Goal: Transaction & Acquisition: Purchase product/service

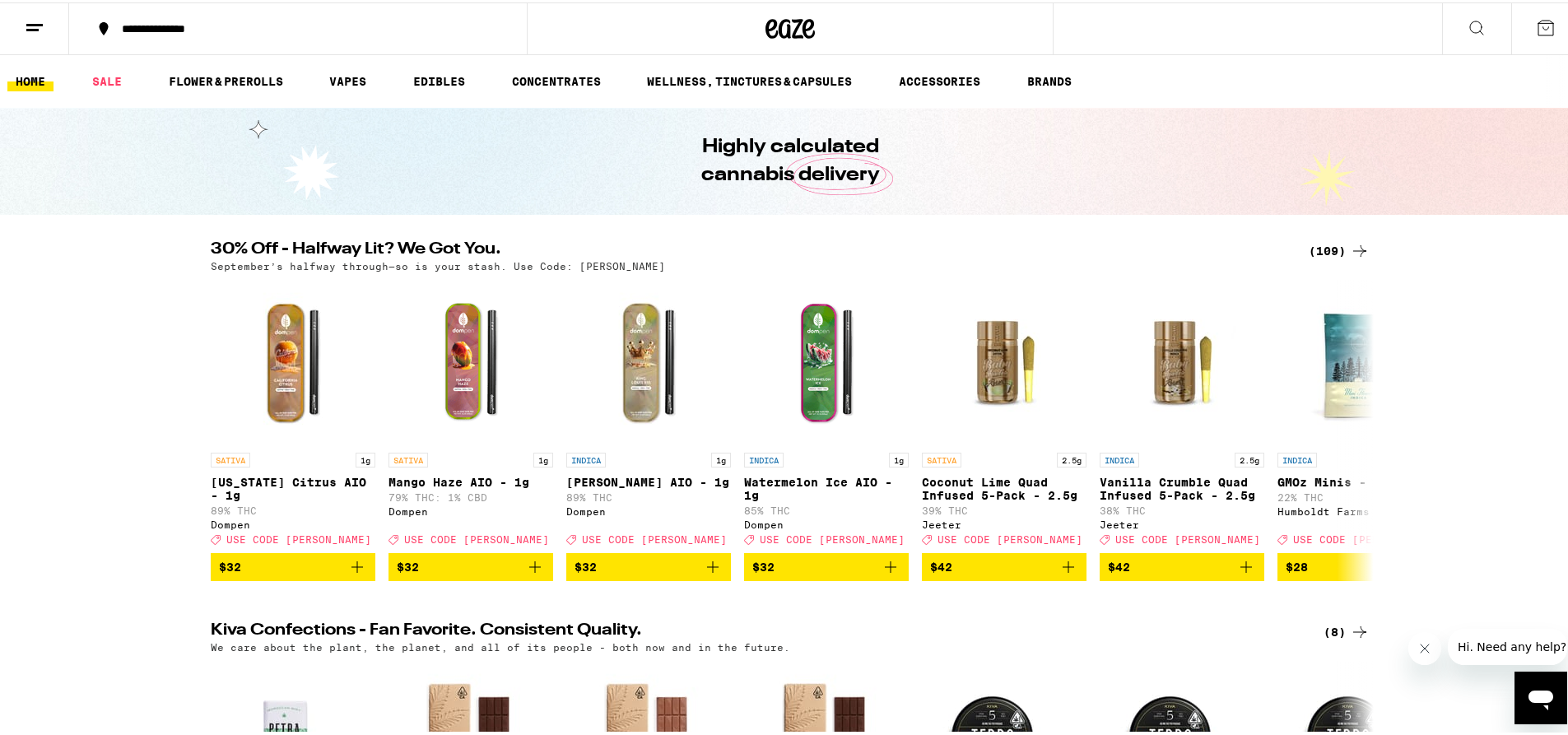
click at [781, 30] on icon at bounding box center [790, 26] width 50 height 30
click at [239, 80] on link "FLOWER & PREROLLS" at bounding box center [226, 79] width 131 height 20
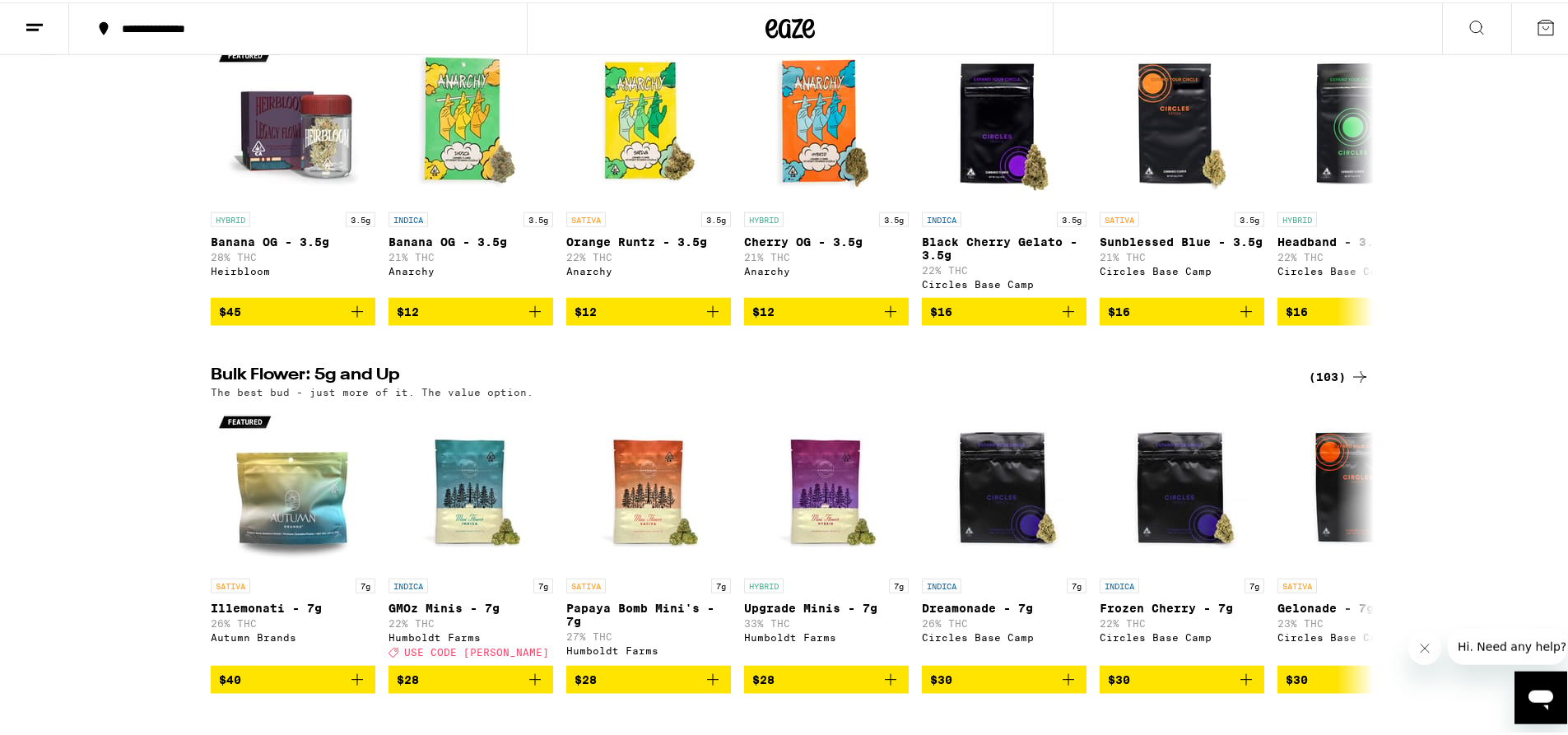
scroll to position [342, 0]
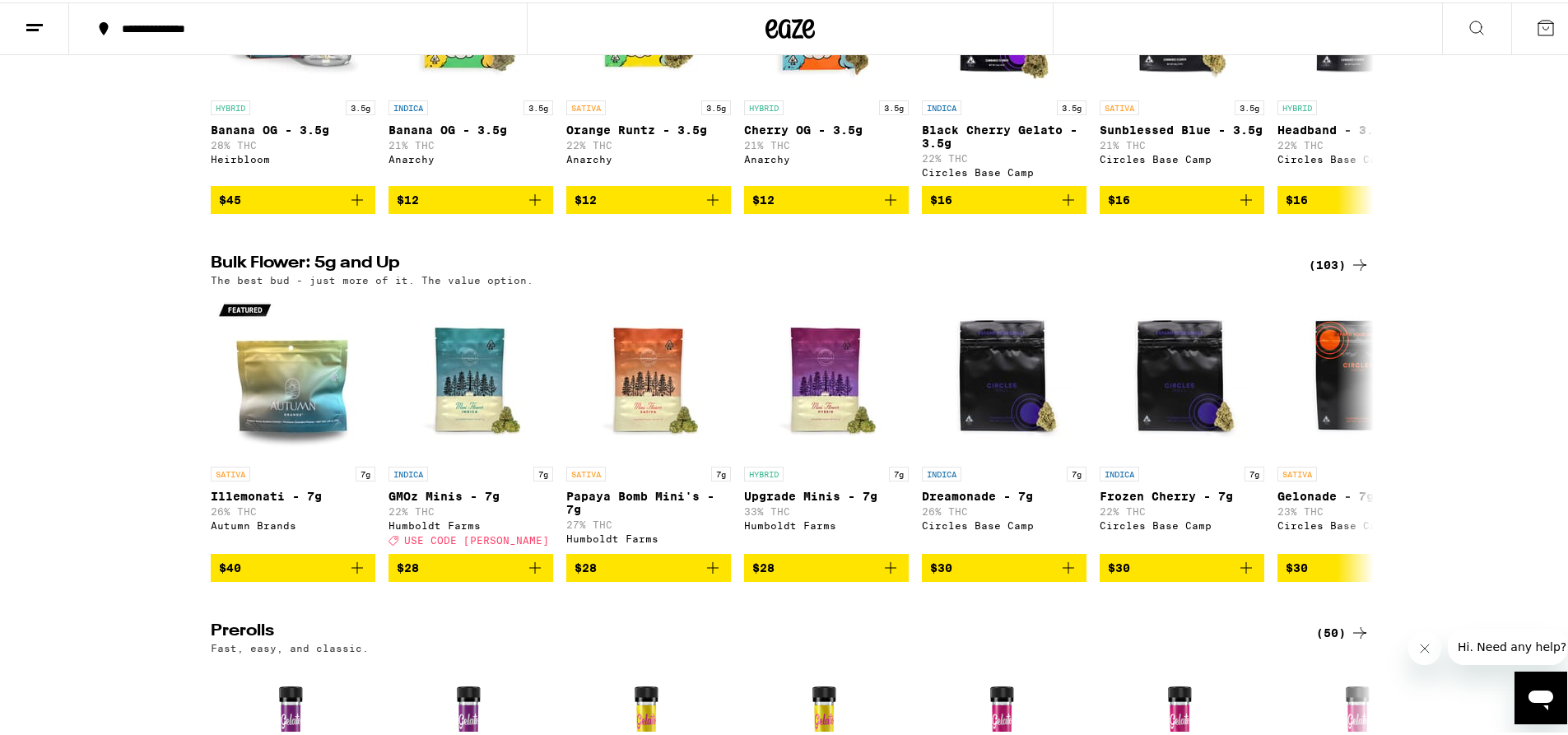
click at [1327, 272] on div "(103)" at bounding box center [1339, 262] width 61 height 20
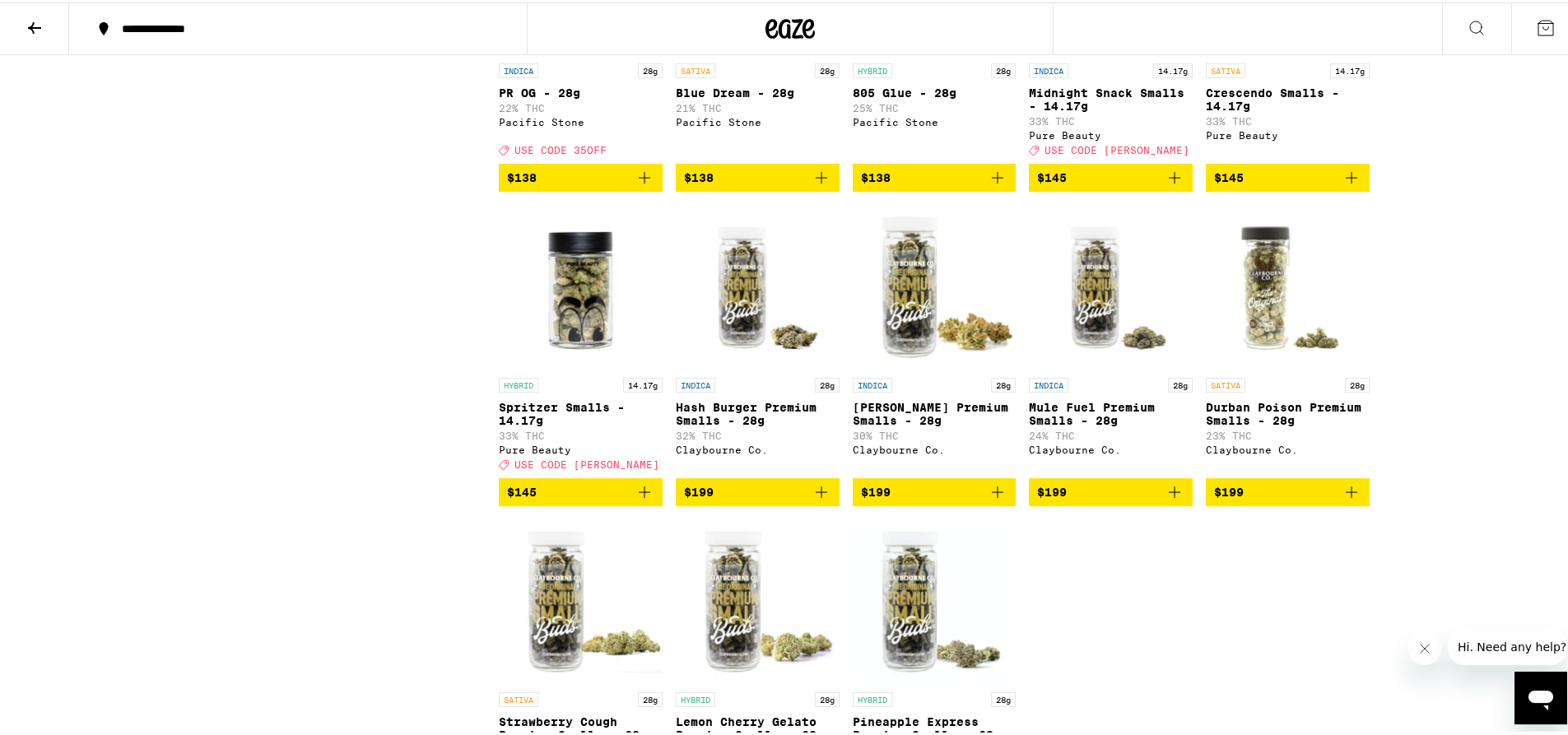
scroll to position [5766, 0]
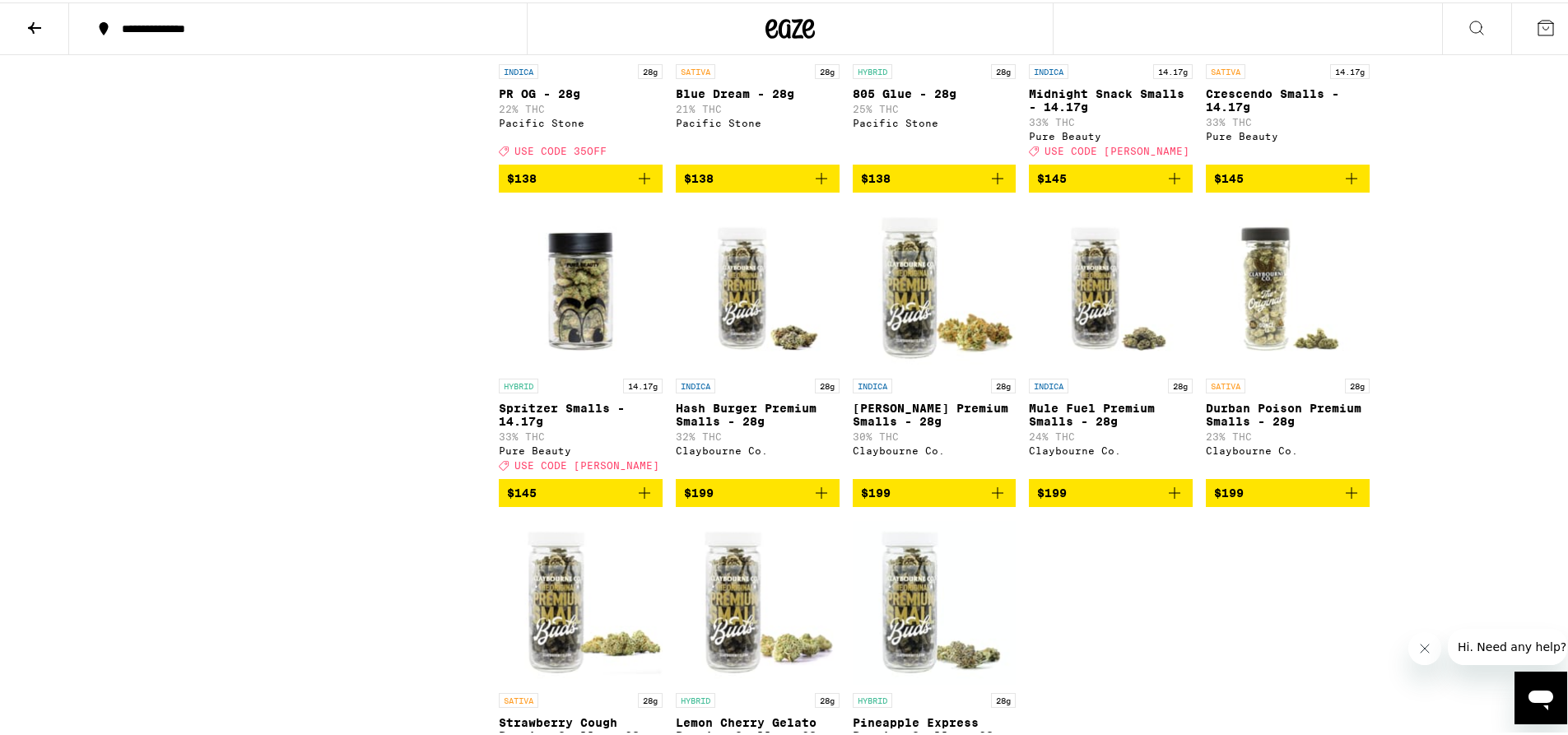
click at [42, 21] on icon at bounding box center [35, 26] width 20 height 20
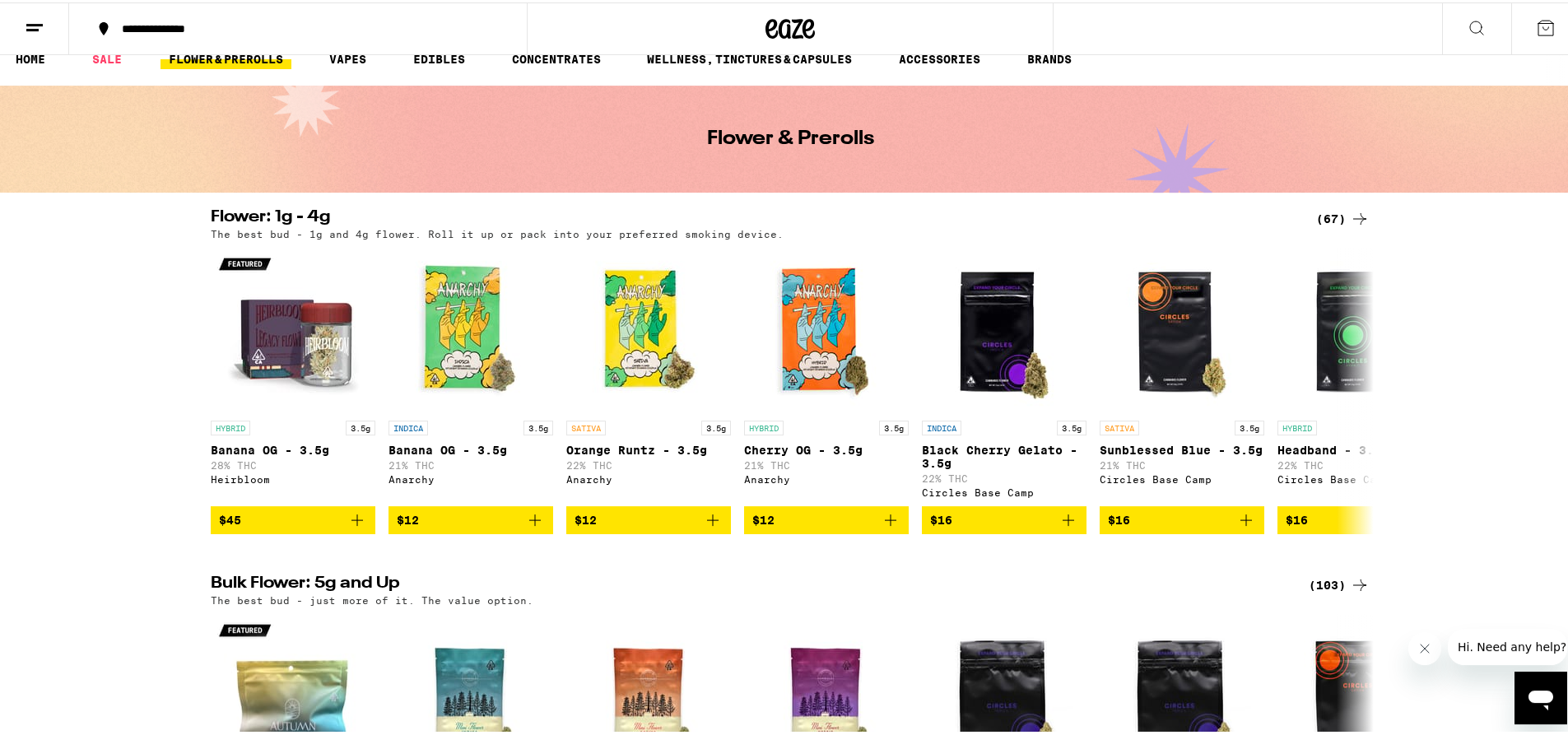
scroll to position [342, 0]
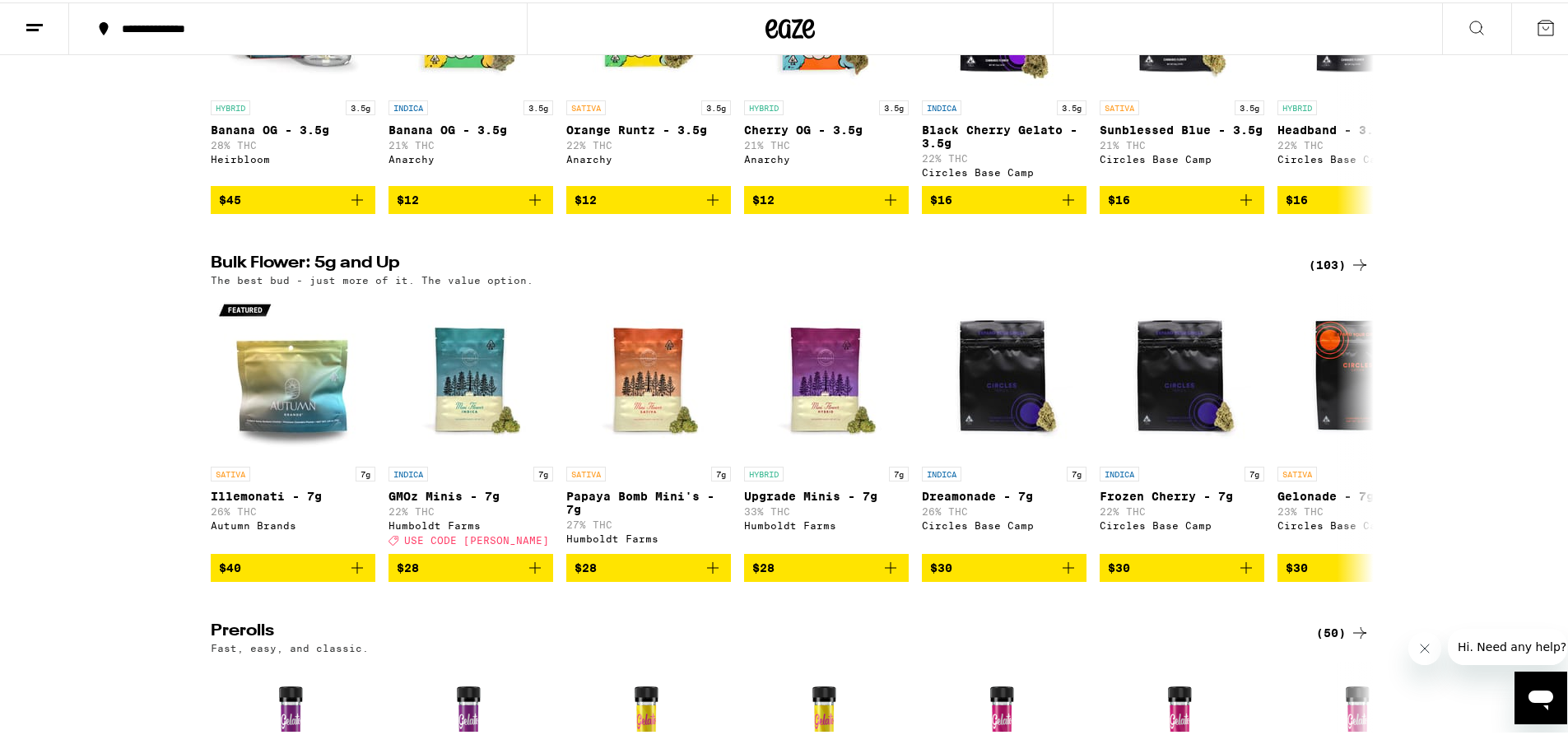
click at [1343, 272] on div "(103)" at bounding box center [1339, 262] width 61 height 20
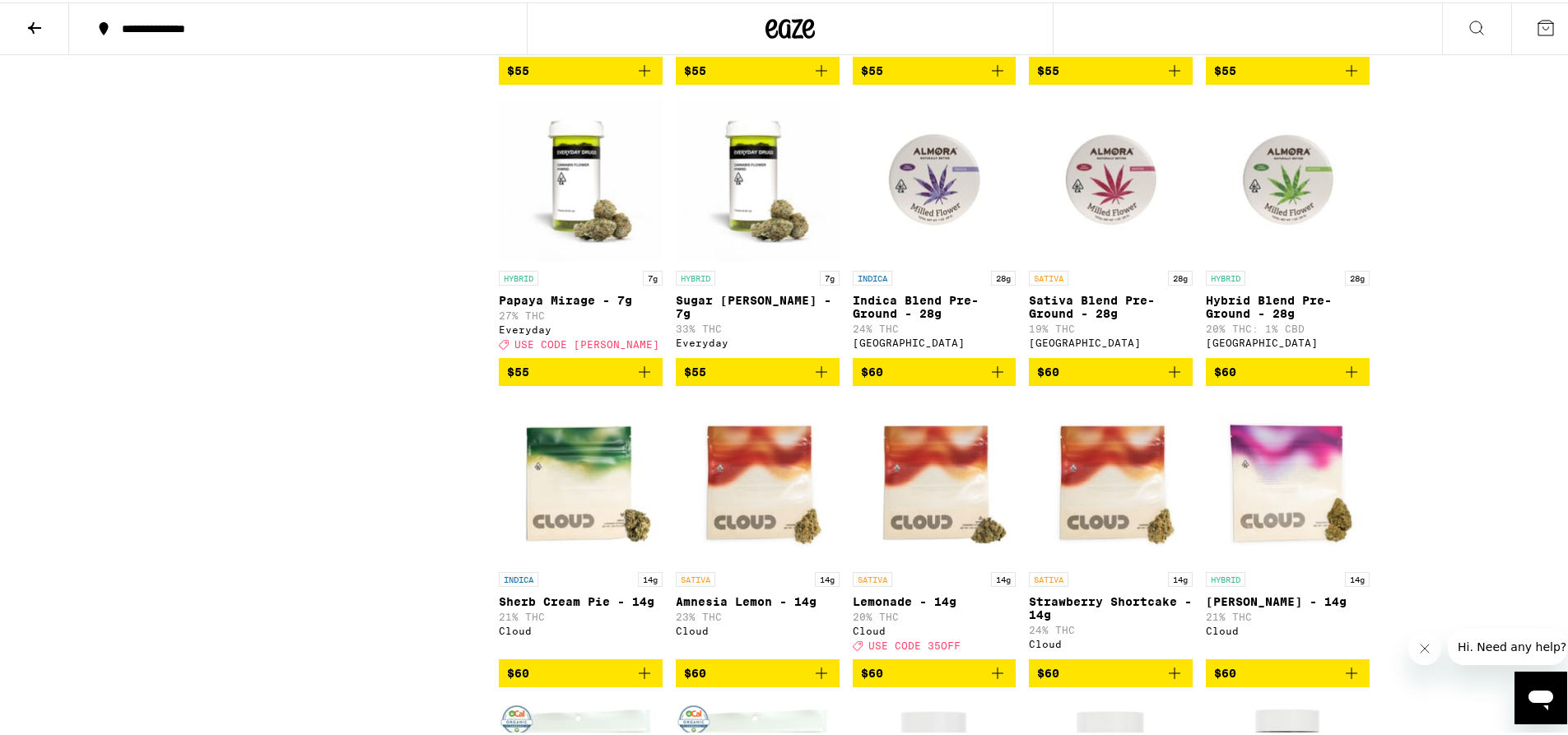
scroll to position [2699, 0]
